Goal: Information Seeking & Learning: Learn about a topic

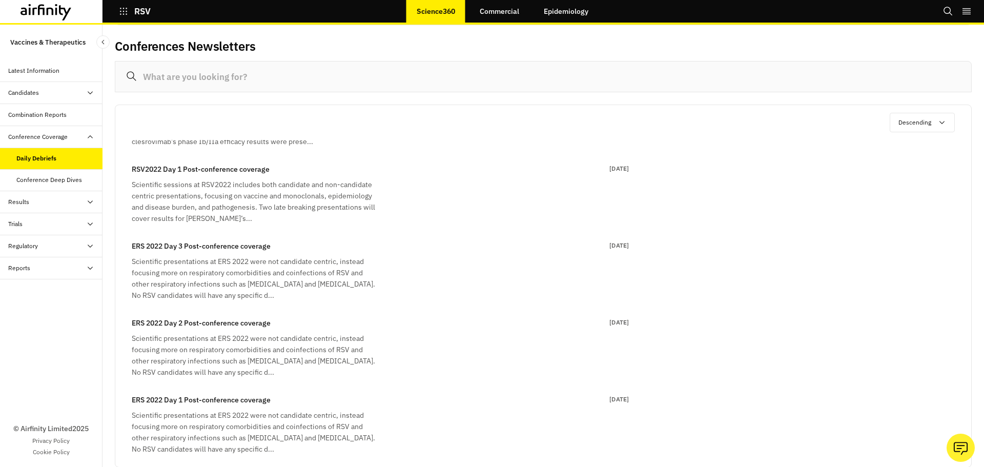
scroll to position [123, 0]
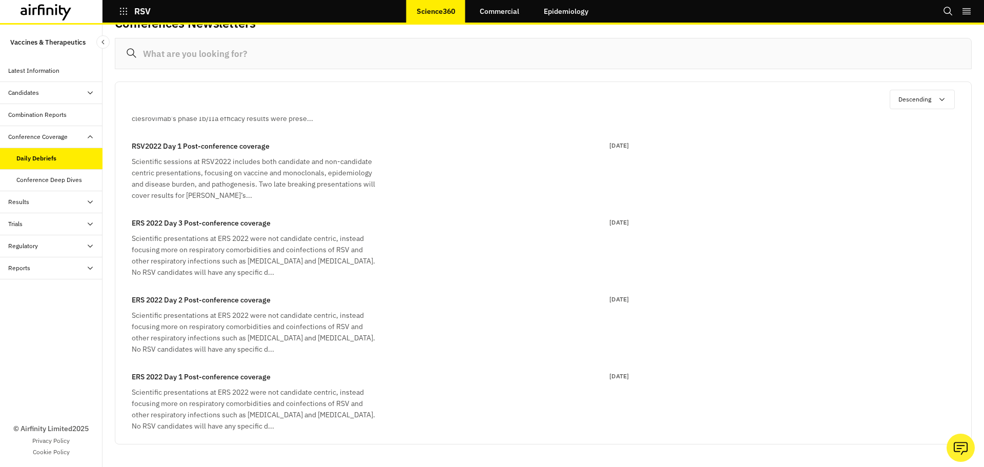
click at [274, 402] on div "Scientific presentations at ERS 2022 were not candidate centric, instead focusi…" at bounding box center [255, 408] width 246 height 45
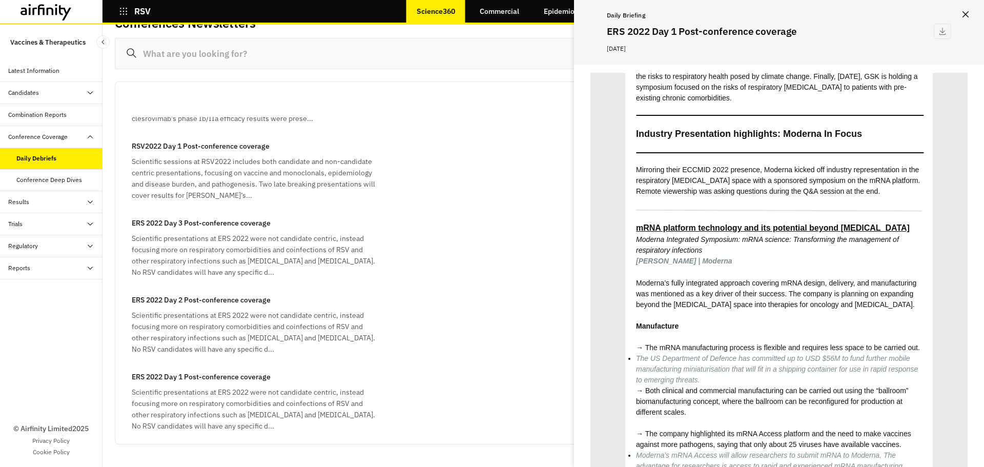
scroll to position [820, 0]
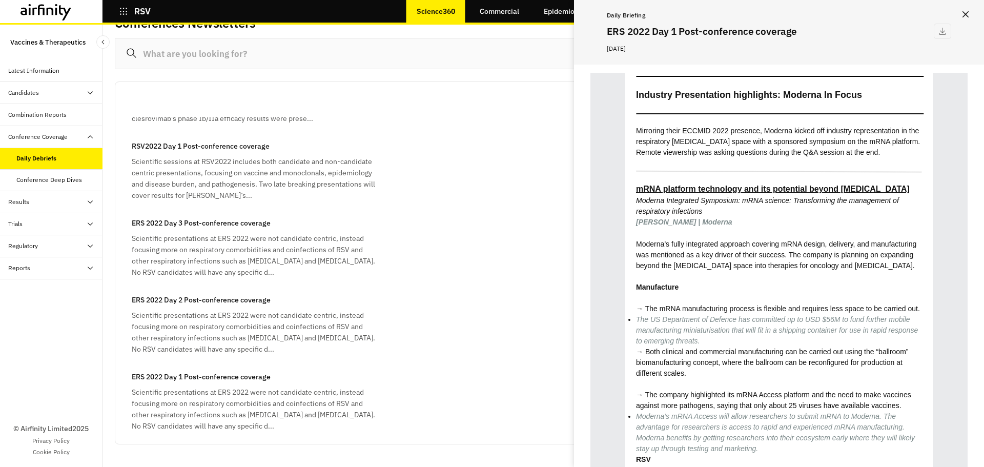
click at [397, 350] on div "ERS 2022 Day 2 Post-conference coverage Scientific presentations at ERS 2022 we…" at bounding box center [380, 324] width 497 height 60
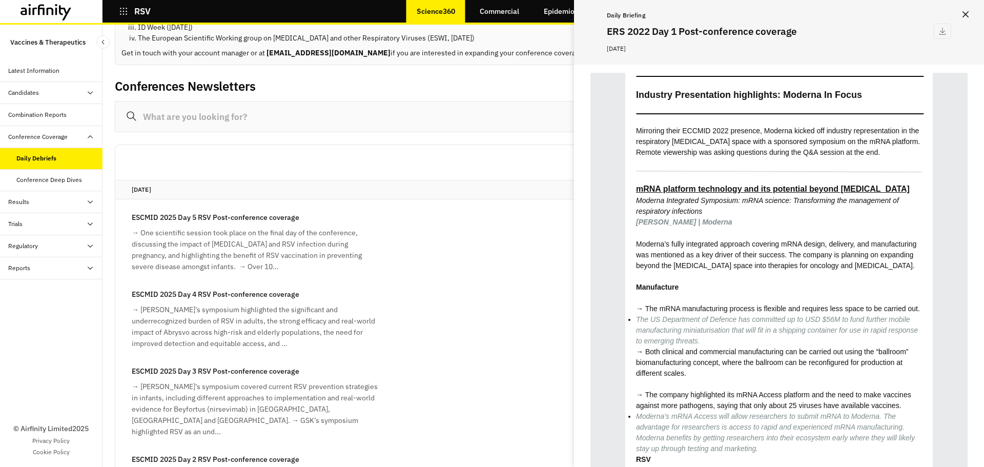
scroll to position [0, 0]
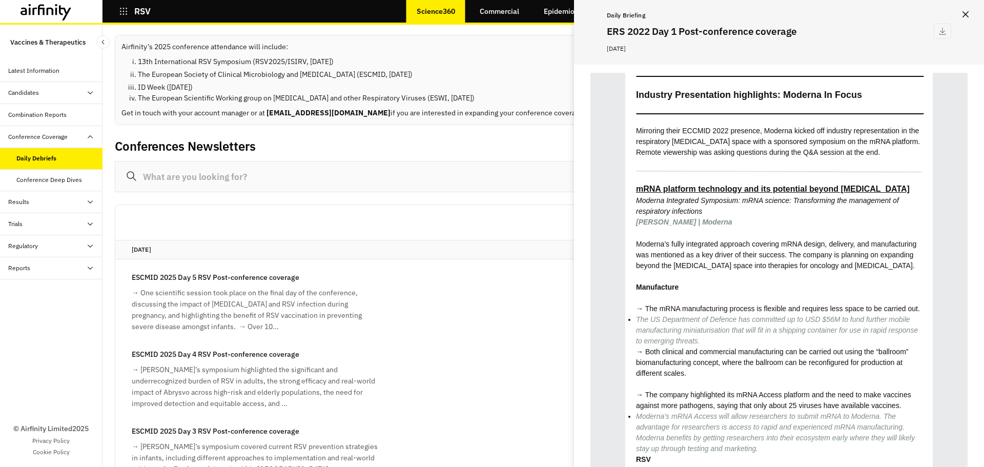
click at [232, 289] on div "→ One scientific session took place on the final day of the conference, discuss…" at bounding box center [255, 309] width 246 height 45
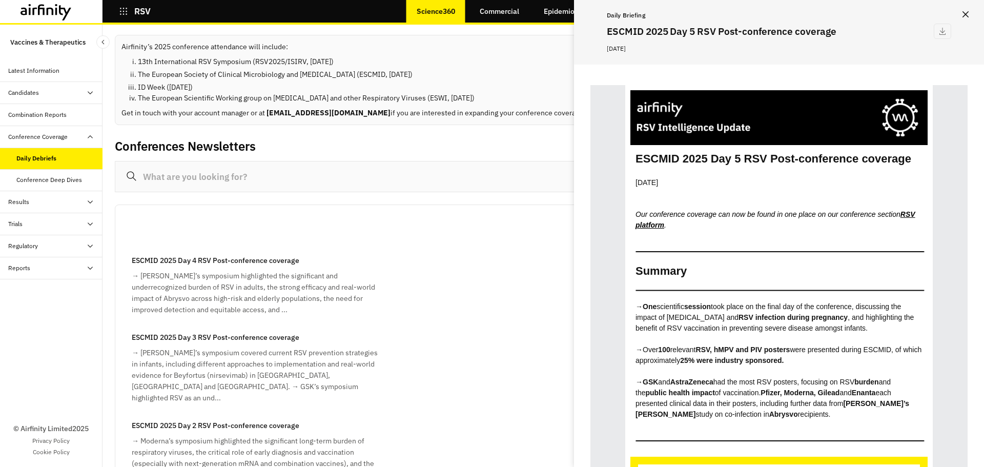
scroll to position [154, 0]
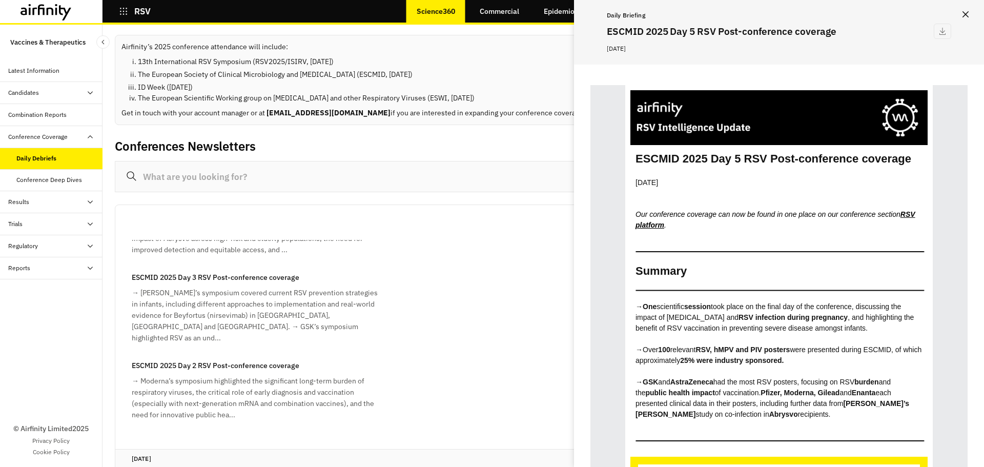
click at [227, 293] on div "→ Sanofi’s symposium covered current RSV prevention strategies in infants, incl…" at bounding box center [255, 315] width 246 height 56
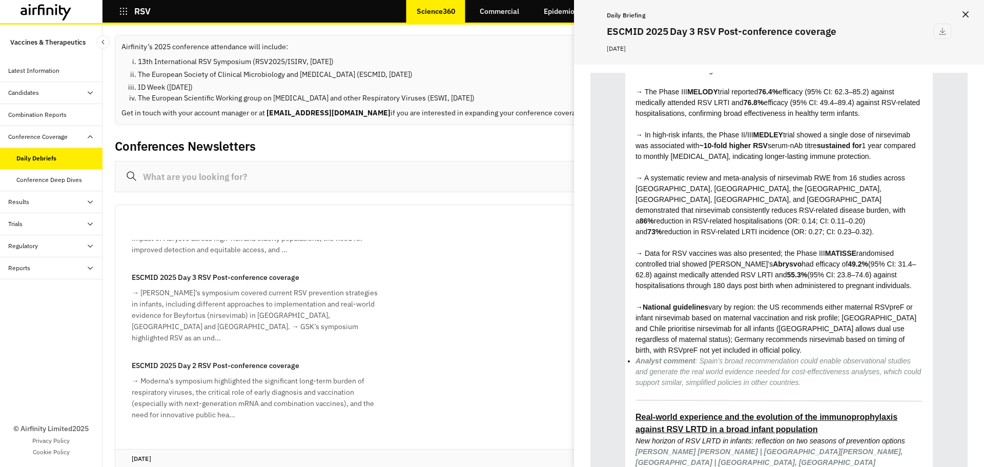
scroll to position [1691, 0]
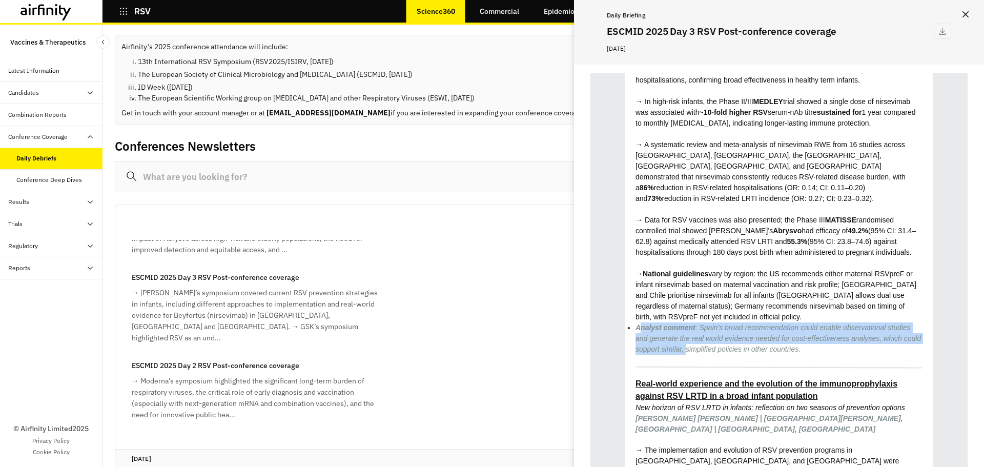
drag, startPoint x: 637, startPoint y: 263, endPoint x: 684, endPoint y: 289, distance: 53.0
click at [684, 323] on em "Analyst comment : Spain’s broad recommendation could enable observational studi…" at bounding box center [777, 338] width 285 height 30
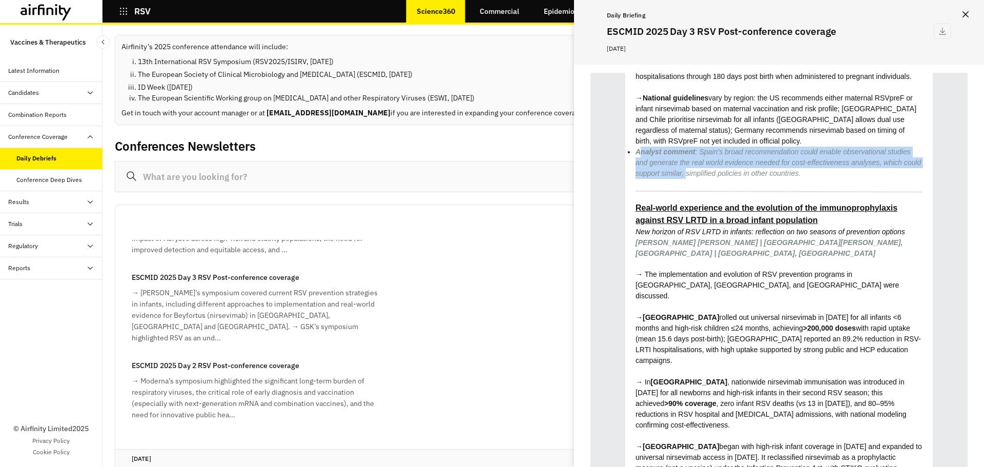
scroll to position [1896, 0]
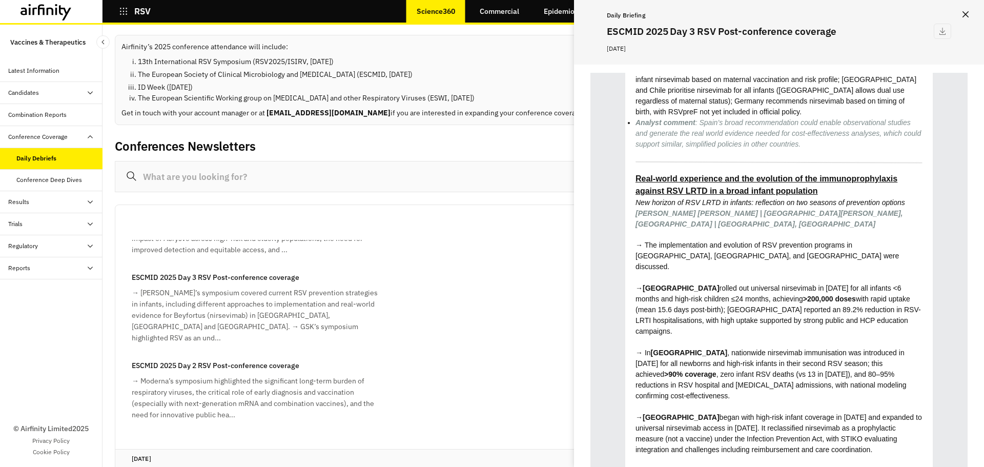
click at [745, 174] on strong "Real-world experience and the evolution of the immunoprophylaxis against RSV LR…" at bounding box center [766, 184] width 262 height 21
click at [737, 174] on strong "Real-world experience and the evolution of the immunoprophylaxis against RSV LR…" at bounding box center [766, 184] width 262 height 21
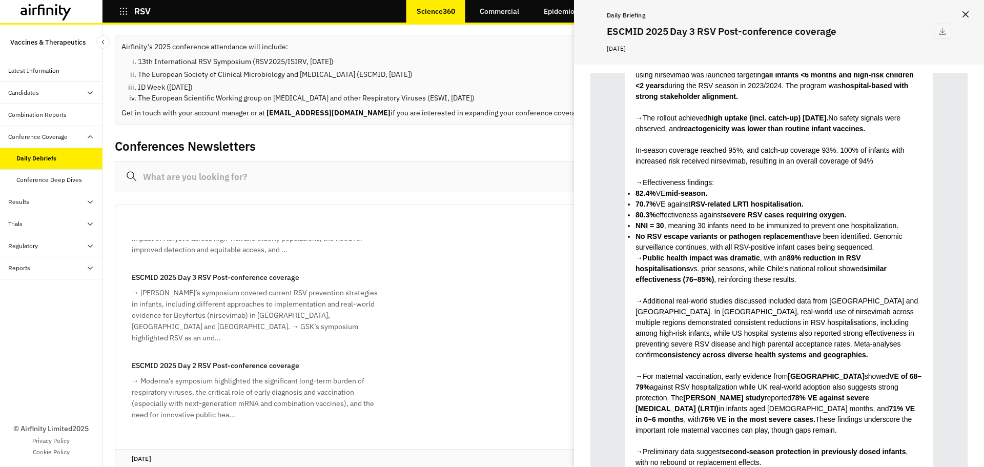
scroll to position [6560, 0]
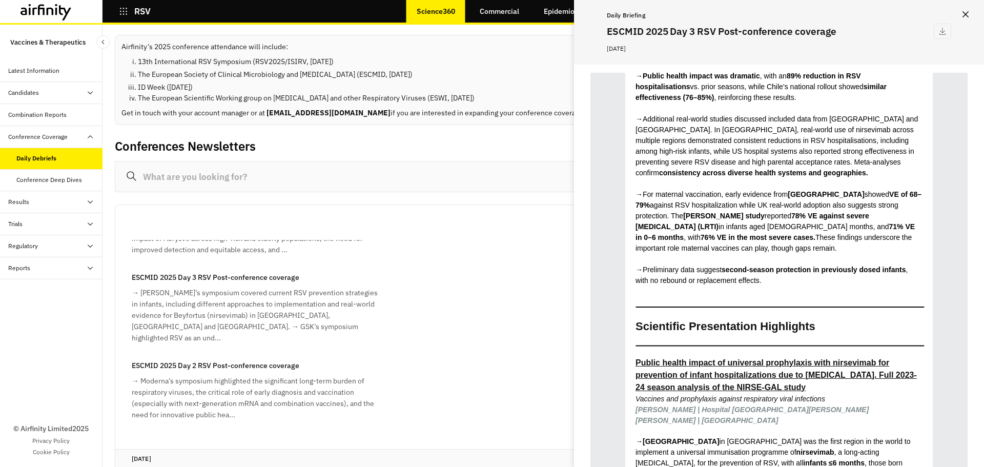
click at [967, 16] on icon "Close" at bounding box center [965, 14] width 6 height 6
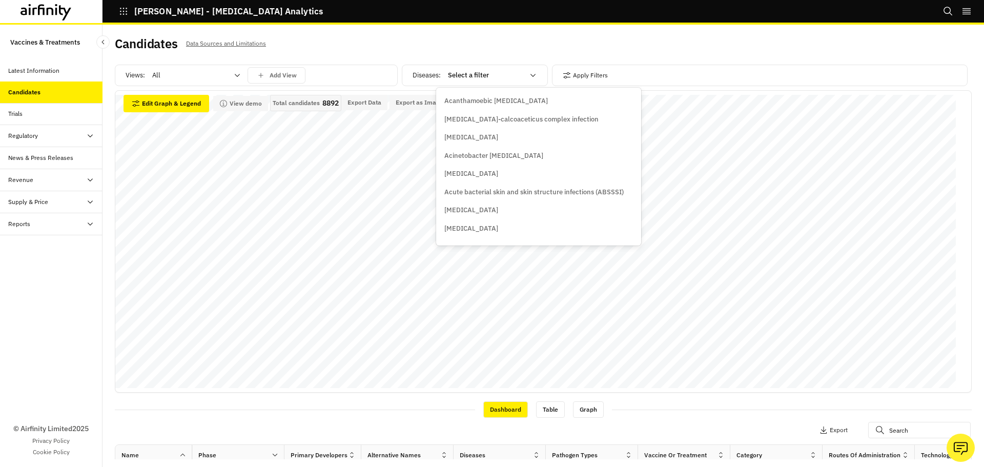
click at [462, 77] on div at bounding box center [486, 75] width 76 height 12
click at [453, 87] on div "Diseases : Select a filter Apply Filters" at bounding box center [687, 78] width 570 height 26
click at [470, 87] on div "Diseases : Select a filter Apply Filters" at bounding box center [687, 78] width 570 height 26
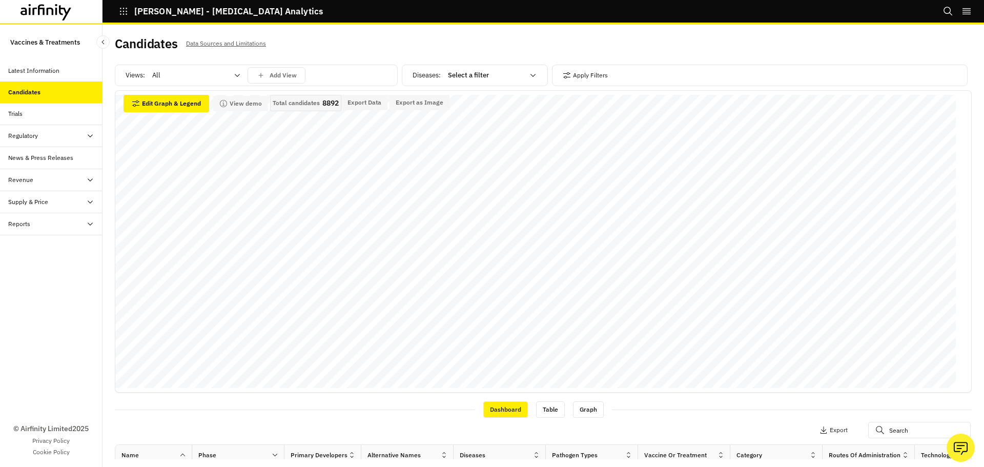
click at [475, 61] on div "Views: All Add View Diseases : Select a filter Apply Filters Data Adjustments H…" at bounding box center [543, 258] width 857 height 401
click at [465, 85] on div "Diseases : Select a filter" at bounding box center [475, 76] width 146 height 22
click at [467, 75] on div at bounding box center [486, 75] width 76 height 12
type input "[MEDICAL_DATA]"
click at [470, 105] on div "[MEDICAL_DATA]" at bounding box center [487, 101] width 86 height 10
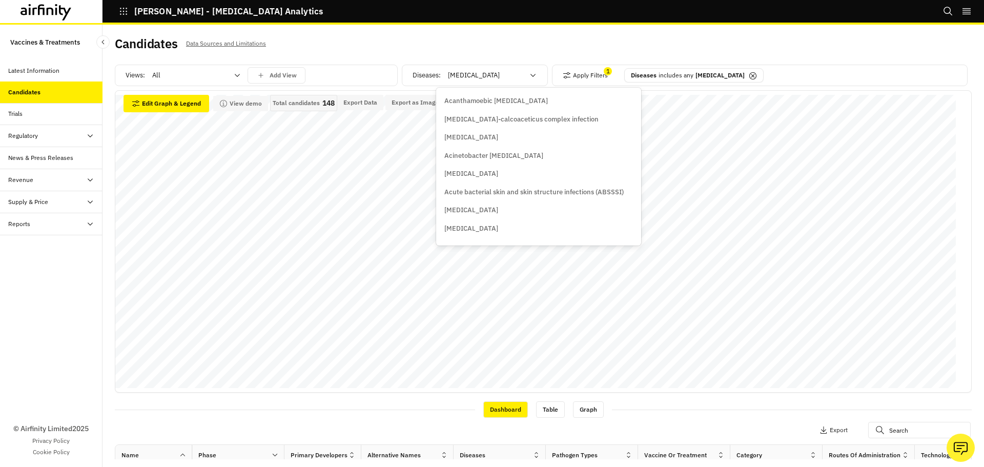
click at [463, 78] on div at bounding box center [486, 75] width 76 height 12
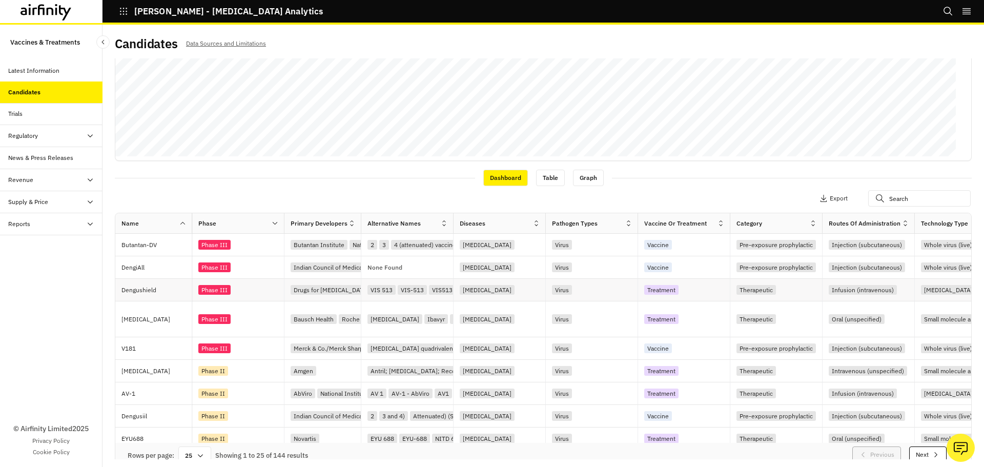
scroll to position [241, 0]
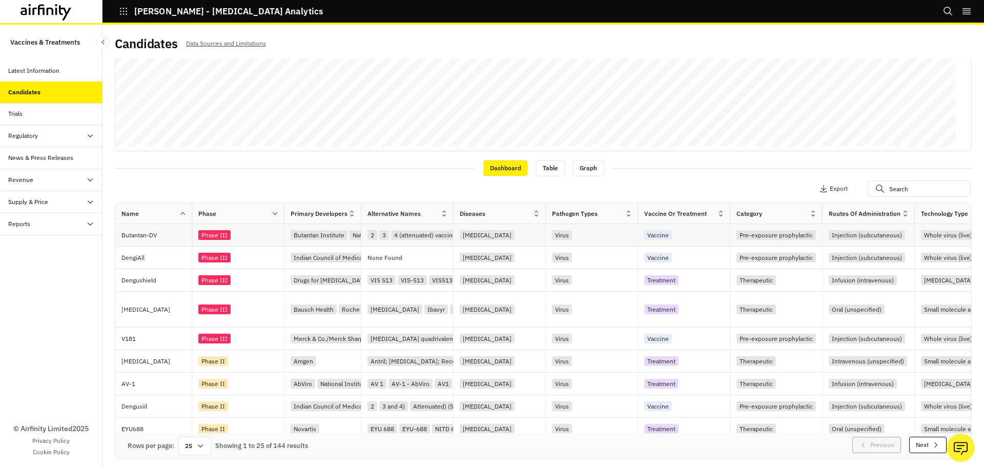
click at [164, 243] on div "Butantan-DV" at bounding box center [156, 235] width 70 height 22
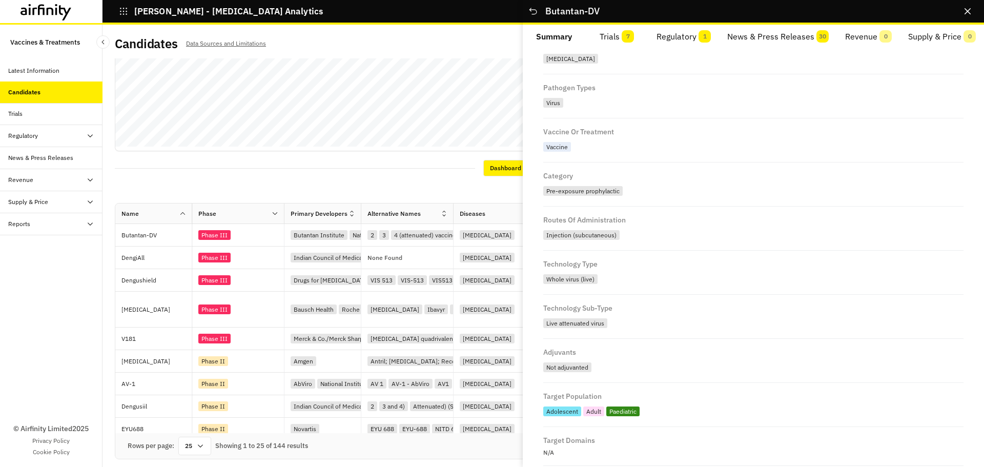
scroll to position [0, 0]
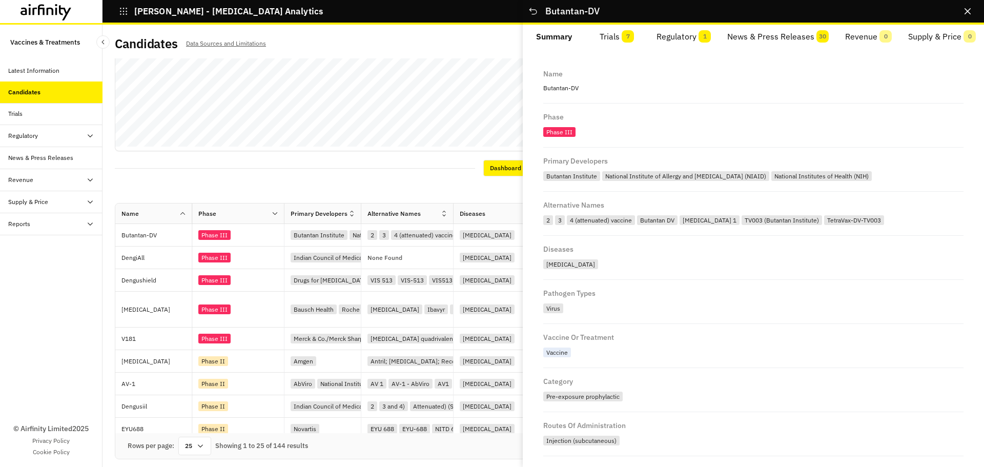
click at [618, 38] on button "Trials 7" at bounding box center [617, 37] width 63 height 25
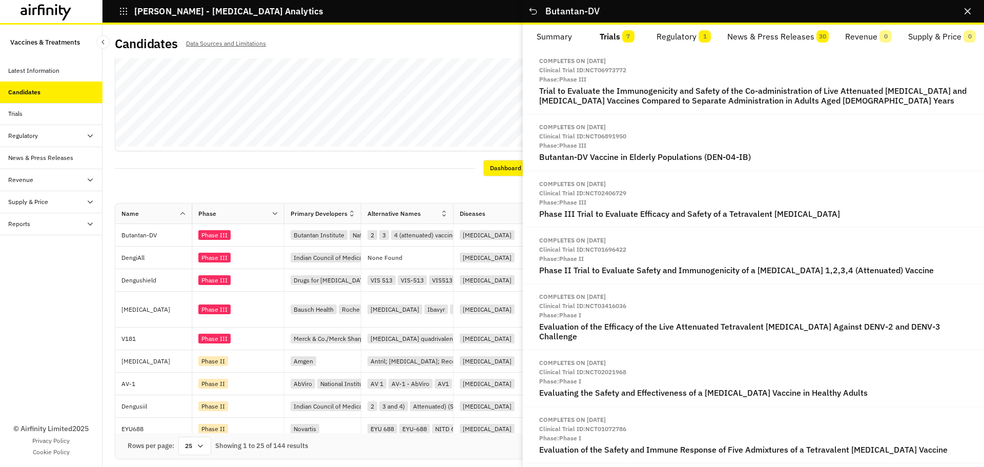
click at [758, 35] on button "News & Press Releases 30" at bounding box center [778, 37] width 118 height 25
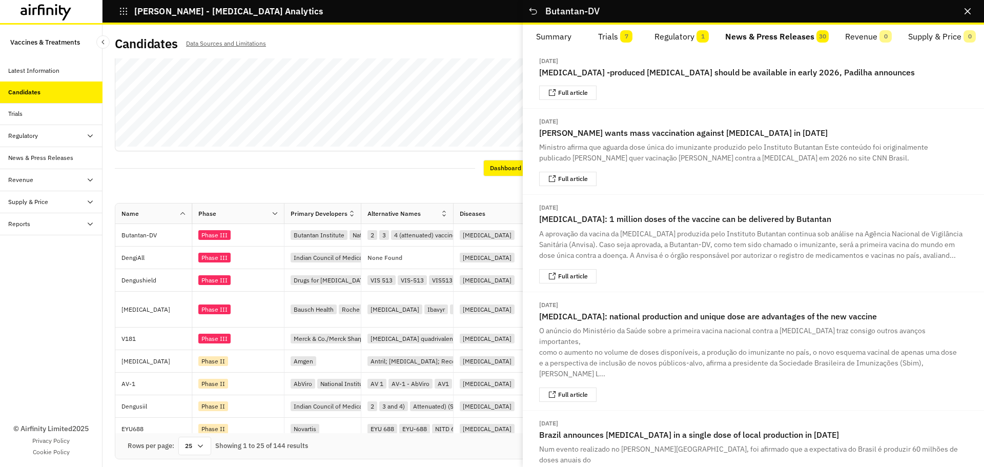
click at [684, 34] on button "Regulatory 1" at bounding box center [681, 37] width 71 height 25
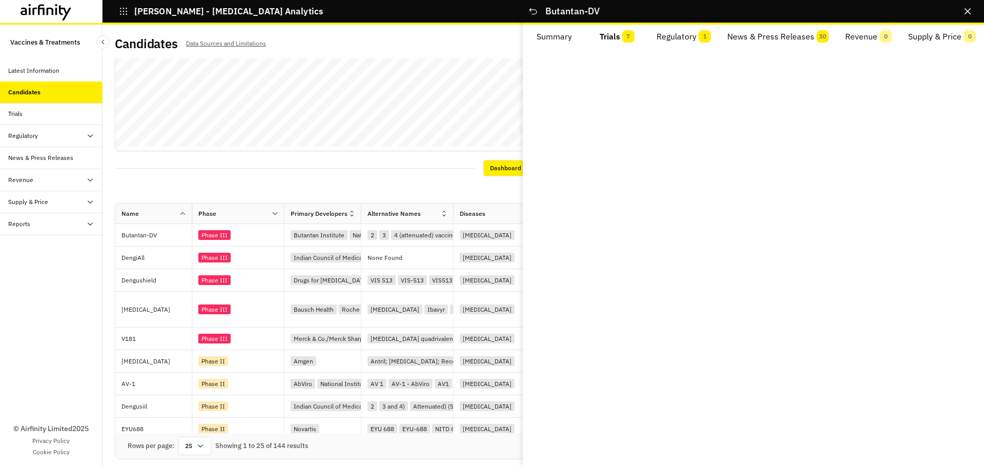
click at [637, 45] on button "Trials 7" at bounding box center [617, 37] width 63 height 25
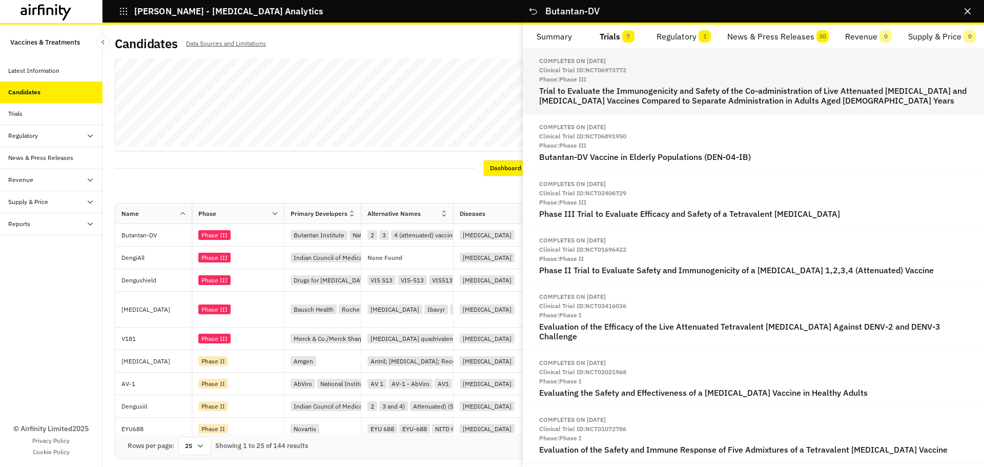
click at [602, 82] on p "Phase: Phase III" at bounding box center [753, 79] width 428 height 9
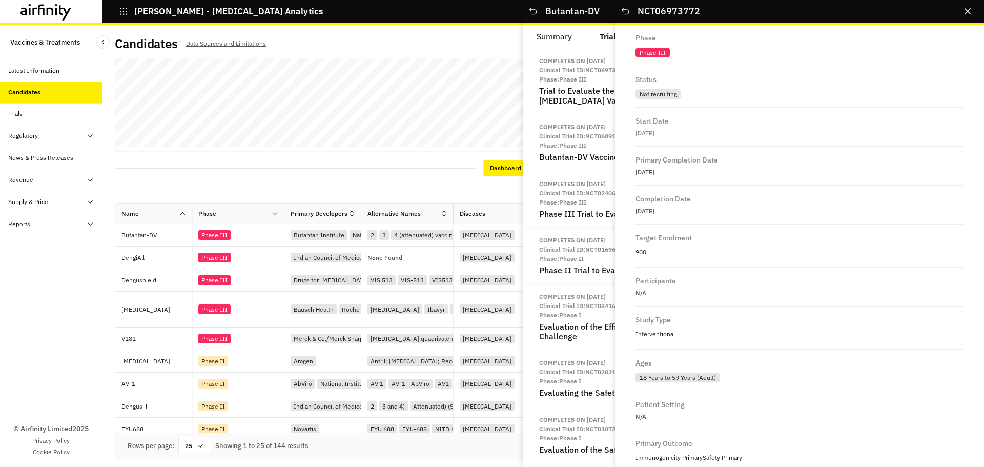
scroll to position [614, 0]
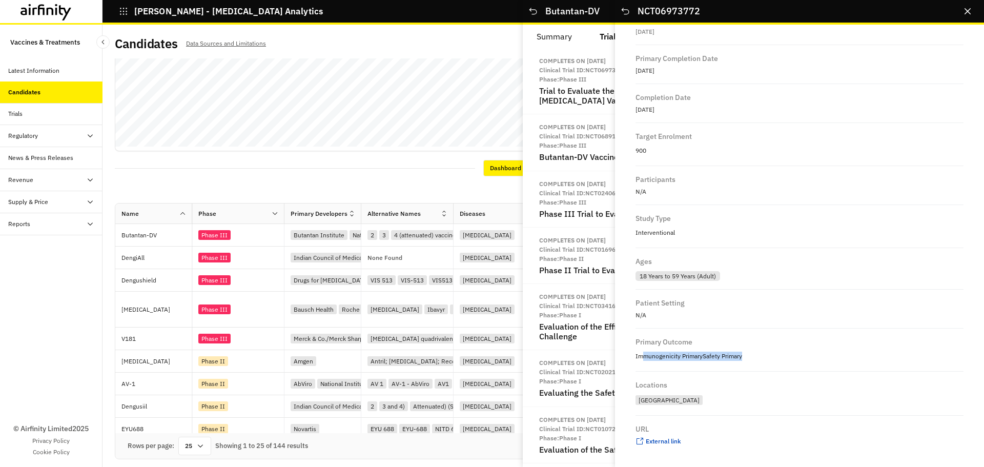
drag, startPoint x: 643, startPoint y: 361, endPoint x: 808, endPoint y: 360, distance: 165.5
click at [808, 360] on p "Immunogenicity Primary Safety Primary" at bounding box center [799, 356] width 328 height 13
click at [720, 404] on div "[GEOGRAPHIC_DATA]" at bounding box center [799, 400] width 328 height 14
drag, startPoint x: 638, startPoint y: 400, endPoint x: 697, endPoint y: 397, distance: 59.6
click at [697, 397] on div "[GEOGRAPHIC_DATA]" at bounding box center [799, 400] width 328 height 14
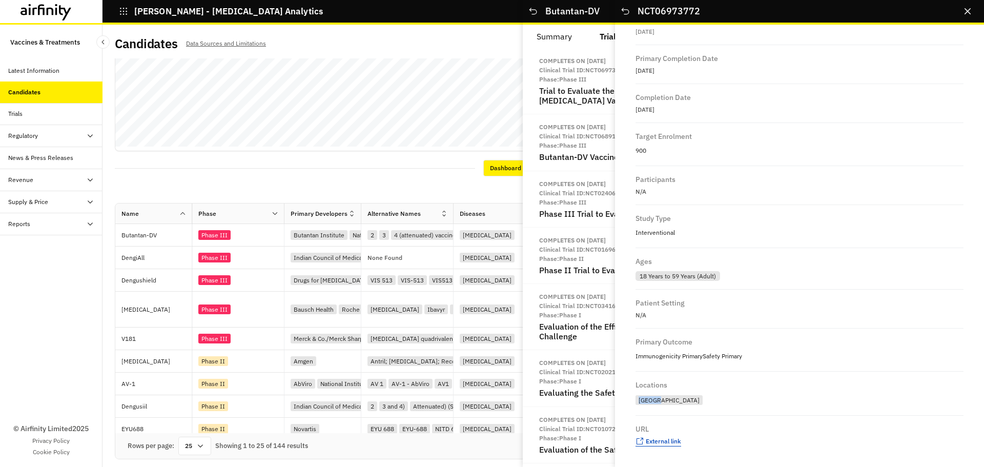
click at [664, 442] on span "External link" at bounding box center [663, 441] width 35 height 8
click at [969, 11] on icon "Close" at bounding box center [967, 11] width 6 height 6
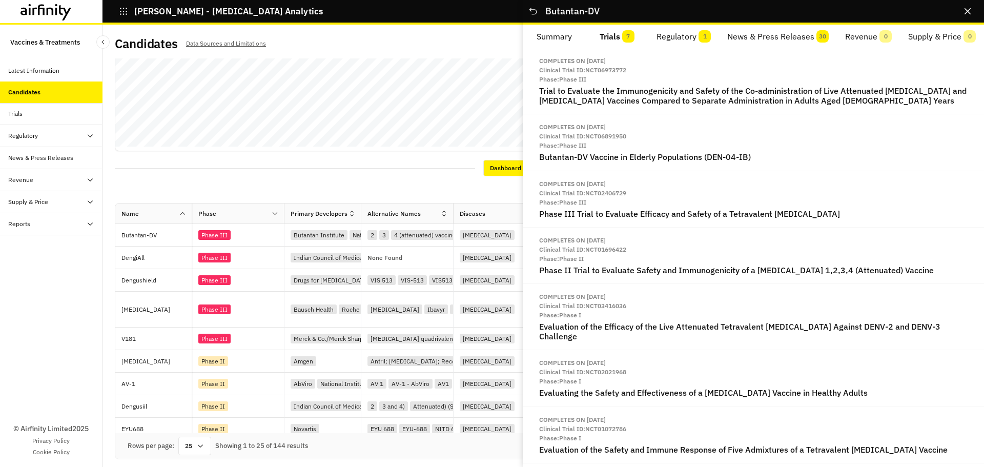
click at [773, 40] on button "News & Press Releases 30" at bounding box center [778, 37] width 118 height 25
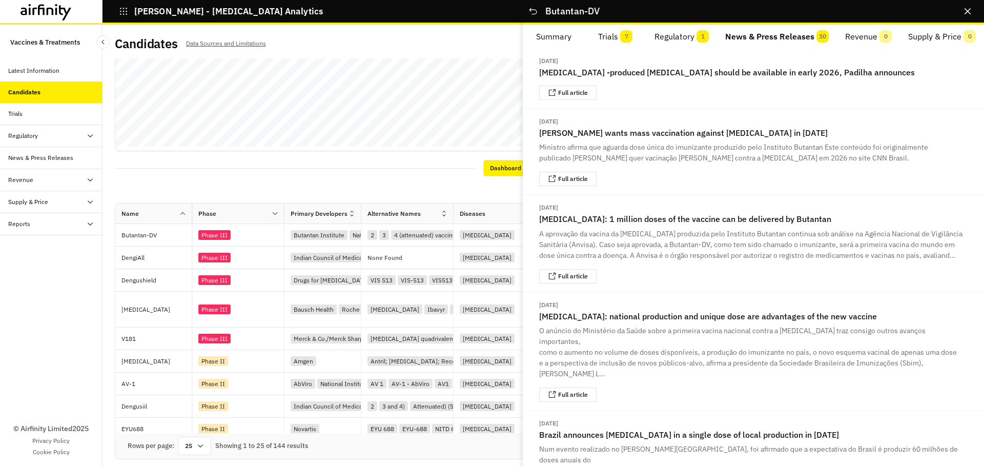
click at [977, 11] on div "Butantan-DV …" at bounding box center [753, 12] width 461 height 25
click at [974, 12] on button "Close" at bounding box center [967, 11] width 16 height 16
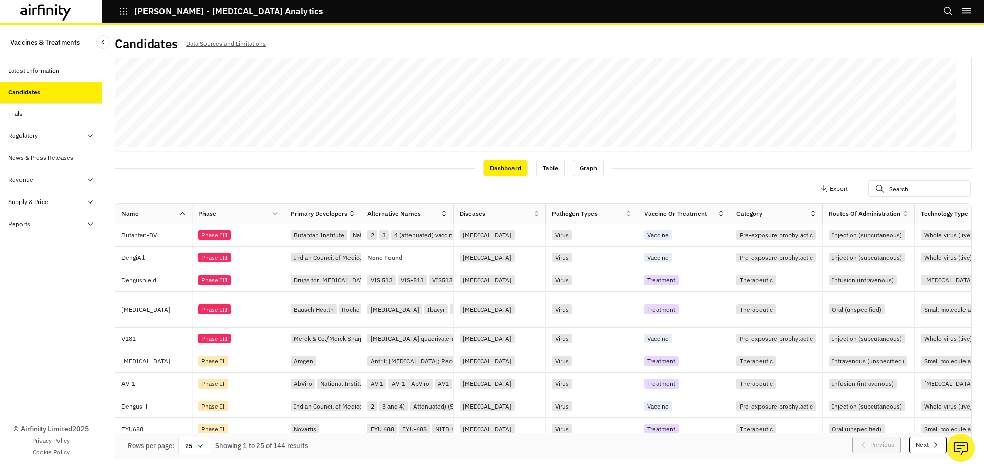
scroll to position [0, 0]
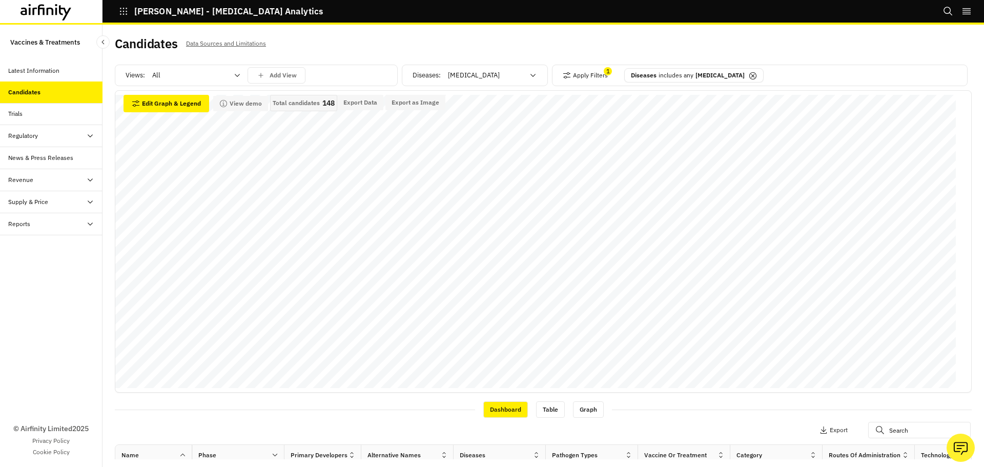
click at [49, 120] on div "Trials" at bounding box center [51, 114] width 102 height 22
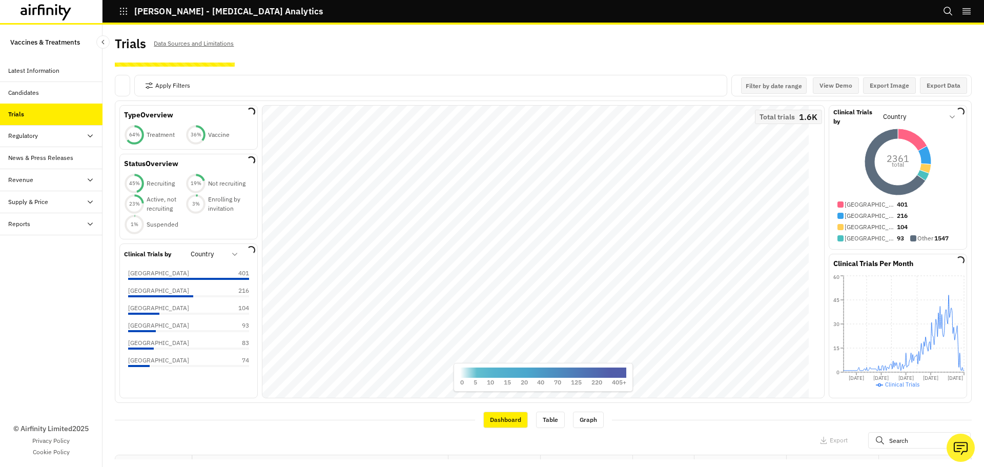
click at [43, 87] on div "Candidates" at bounding box center [51, 93] width 102 height 22
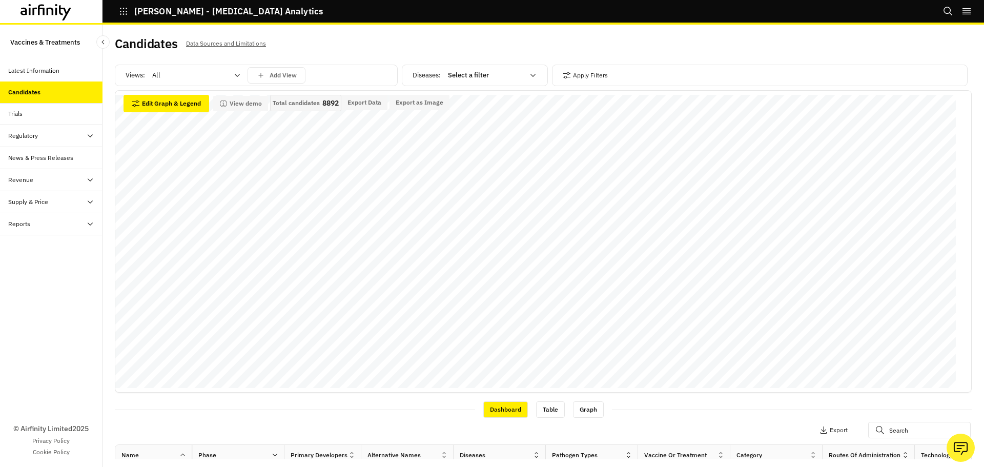
click at [37, 113] on div "Trials" at bounding box center [55, 113] width 94 height 9
